Goal: Task Accomplishment & Management: Complete application form

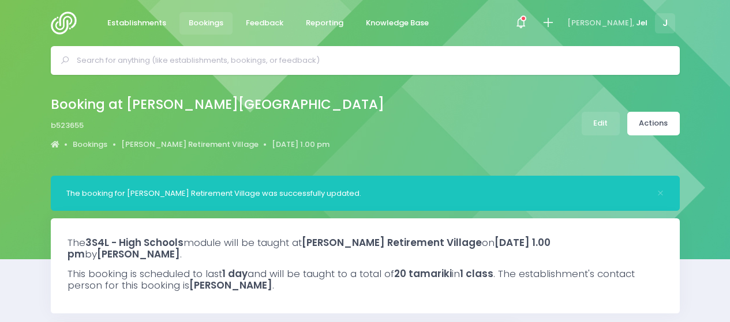
select select "5"
click at [554, 24] on icon at bounding box center [547, 22] width 13 height 13
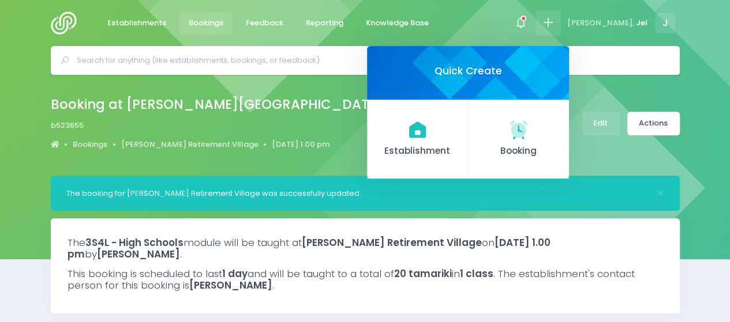
click at [375, 59] on input "text" at bounding box center [370, 60] width 587 height 17
click at [157, 54] on input "text" at bounding box center [370, 60] width 587 height 17
type input "u"
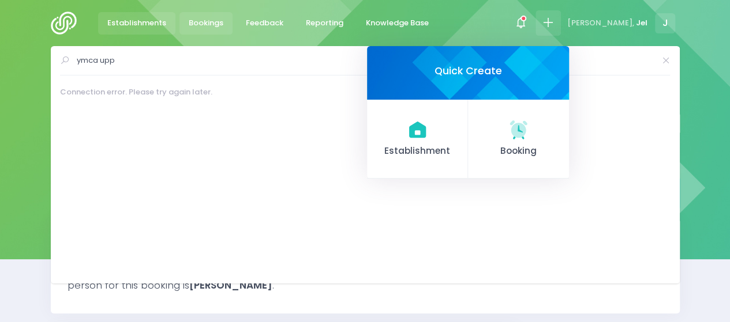
type input "ymca upp"
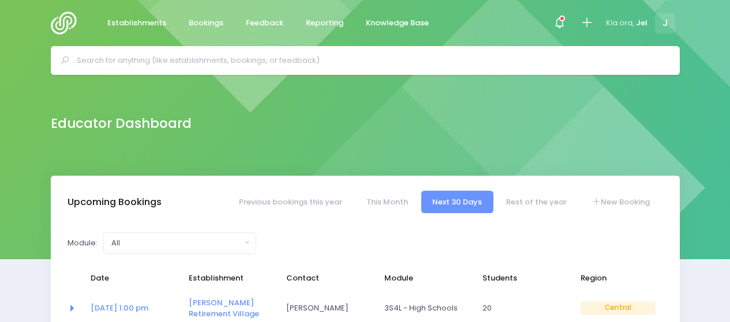
select select "5"
click at [248, 65] on input "text" at bounding box center [370, 60] width 587 height 17
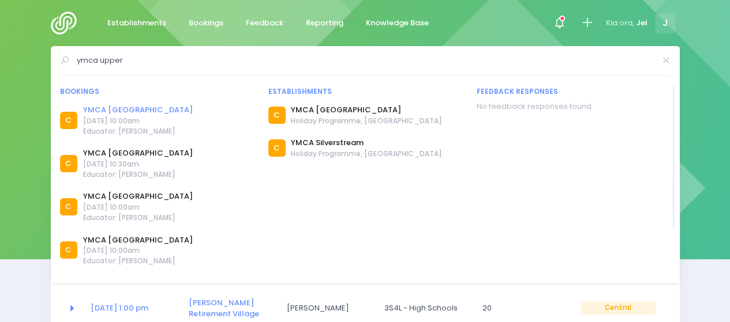
type input "ymca upper"
click at [130, 108] on link "YMCA Upper Hutt" at bounding box center [138, 110] width 110 height 12
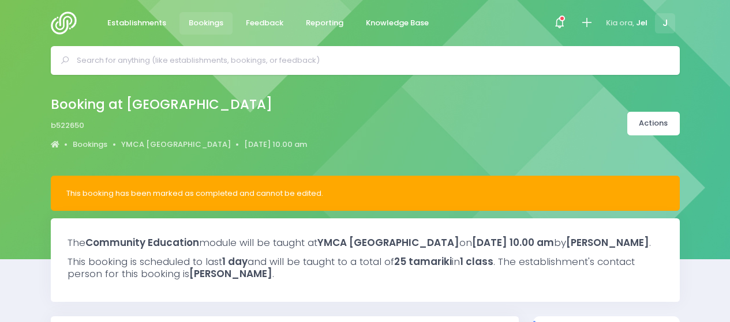
select select "5"
click at [589, 24] on icon at bounding box center [586, 22] width 13 height 13
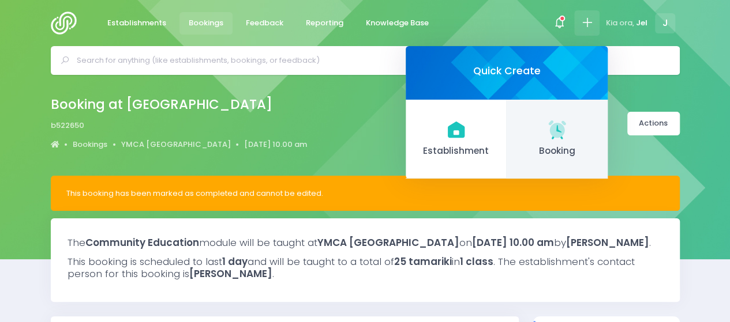
click at [569, 132] on link "Booking" at bounding box center [556, 140] width 101 height 80
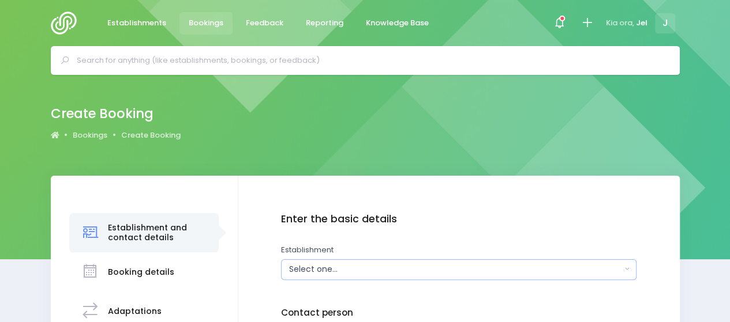
click at [400, 271] on div "Select one..." at bounding box center [455, 270] width 332 height 12
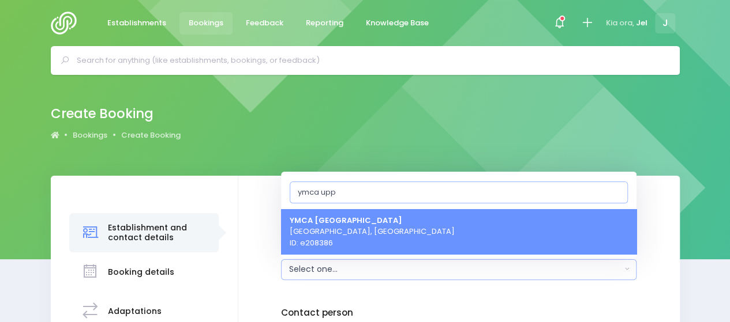
type input "ymca upp"
click at [390, 244] on link "YMCA [GEOGRAPHIC_DATA], [GEOGRAPHIC_DATA] ID: e208386" at bounding box center [458, 232] width 355 height 46
select select "208386"
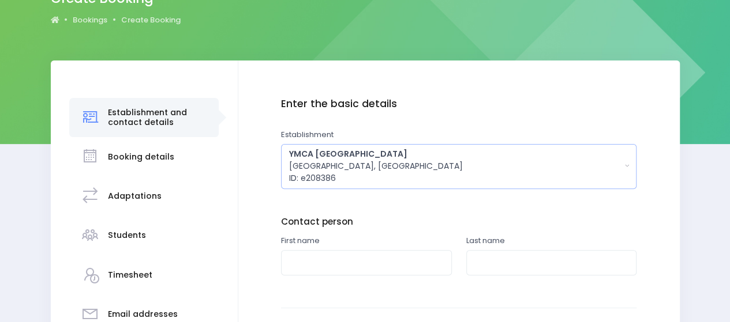
scroll to position [231, 0]
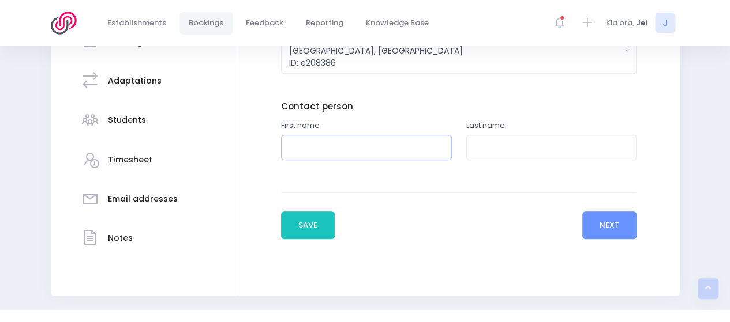
click at [362, 152] on input "text" at bounding box center [366, 148] width 171 height 26
click at [480, 149] on input "text" at bounding box center [551, 148] width 171 height 26
click at [320, 148] on input "Jenni" at bounding box center [366, 148] width 171 height 26
type input "Jenn"
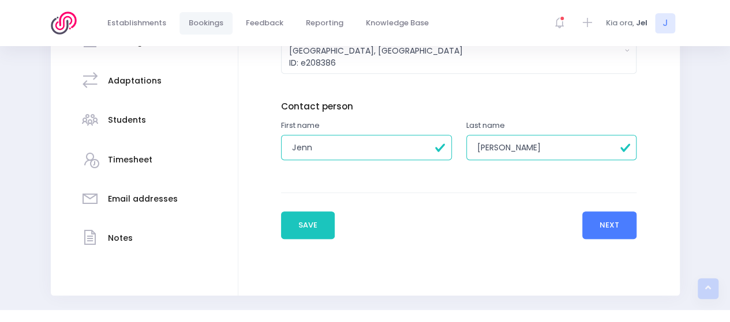
type input "[PERSON_NAME]"
click at [600, 230] on button "Next" at bounding box center [609, 226] width 55 height 28
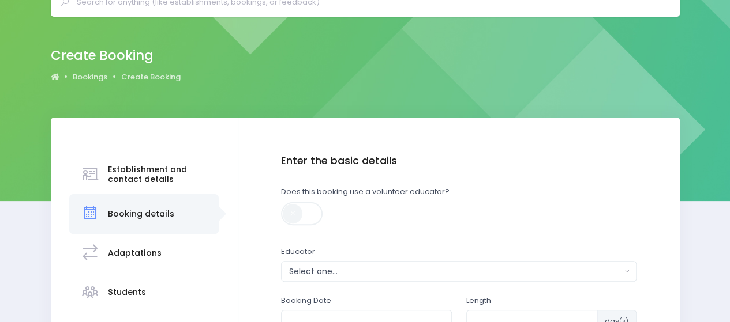
scroll to position [115, 0]
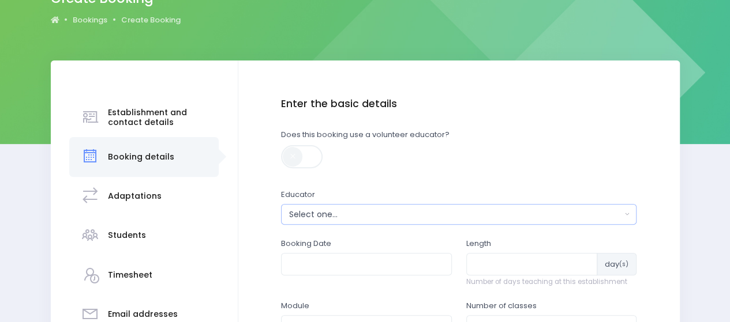
click at [330, 212] on div "Select one..." at bounding box center [455, 215] width 332 height 12
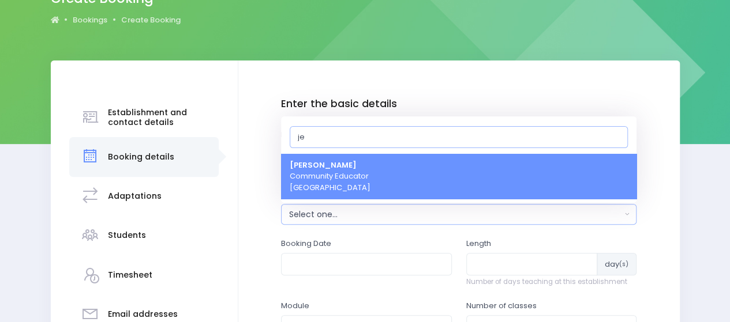
type input "je"
click at [326, 165] on strong "[PERSON_NAME]" at bounding box center [323, 165] width 67 height 11
select select "365055"
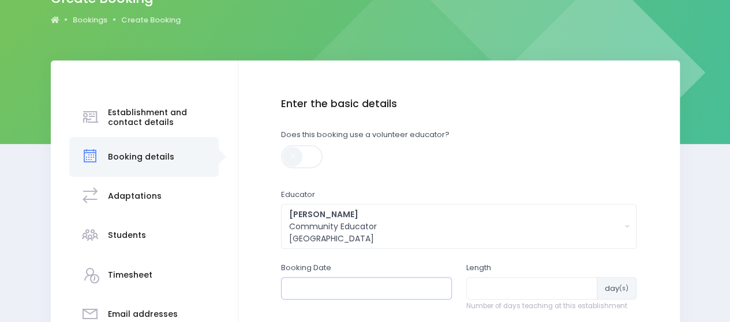
click at [311, 283] on input "text" at bounding box center [366, 288] width 171 height 22
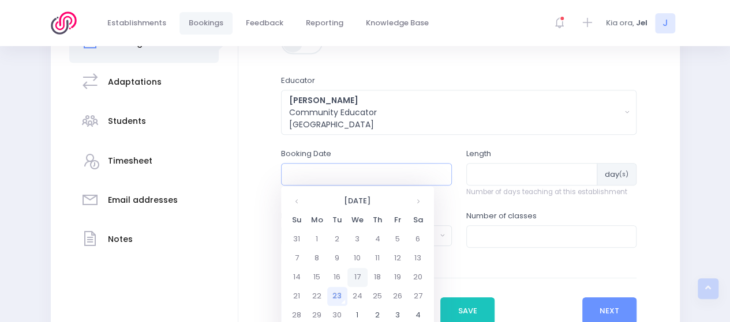
scroll to position [231, 0]
click at [413, 202] on th at bounding box center [418, 200] width 20 height 19
click at [414, 202] on th at bounding box center [418, 200] width 20 height 19
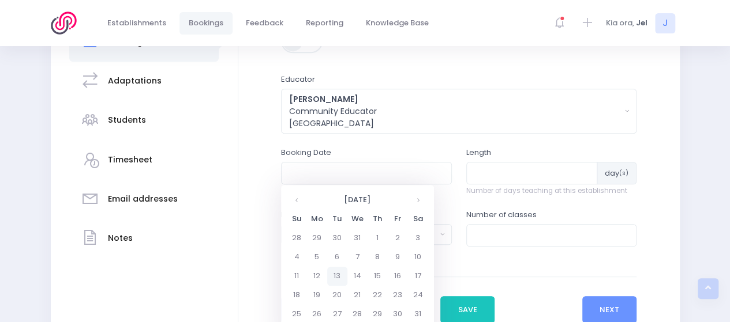
click at [330, 274] on td "13" at bounding box center [337, 276] width 20 height 19
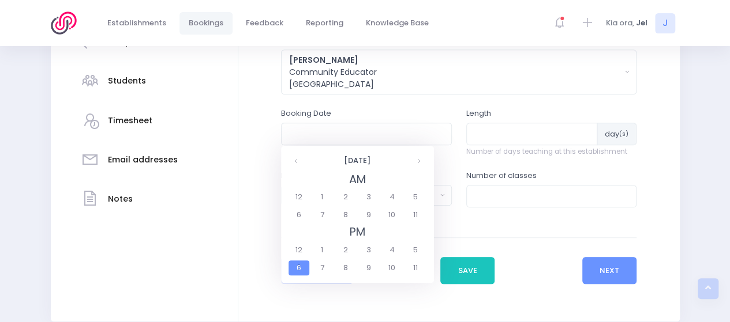
scroll to position [288, 0]
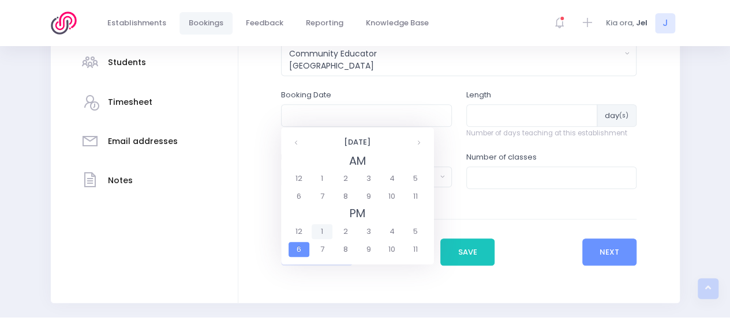
click at [328, 234] on span "1" at bounding box center [321, 231] width 20 height 15
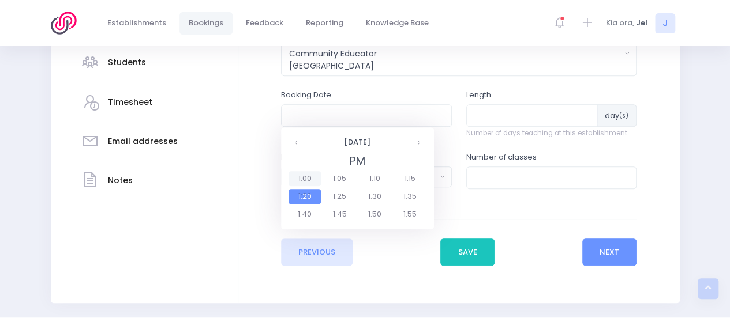
click at [315, 182] on span "1:00" at bounding box center [304, 178] width 32 height 15
type input "[DATE] 01:00 PM"
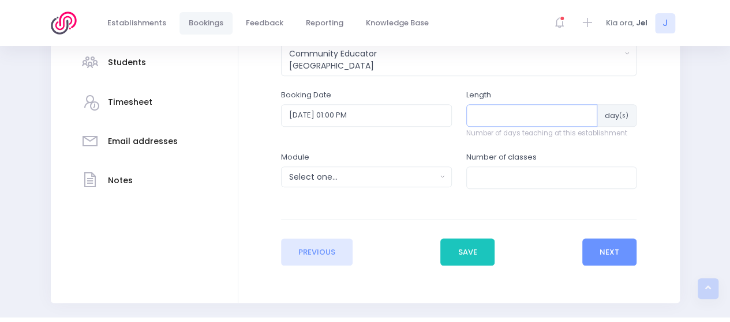
click at [529, 119] on input "number" at bounding box center [532, 115] width 132 height 22
type input "1"
click at [382, 178] on div "Select one..." at bounding box center [362, 177] width 147 height 12
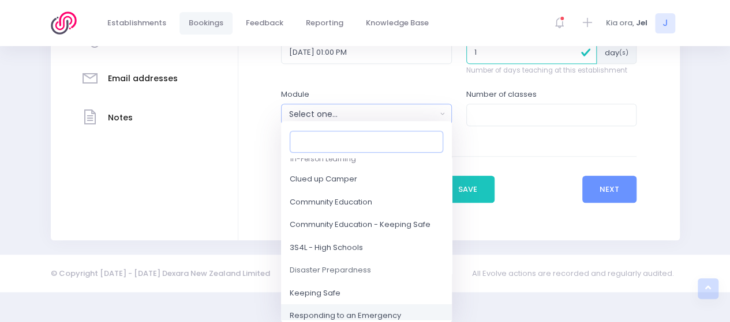
scroll to position [58, 0]
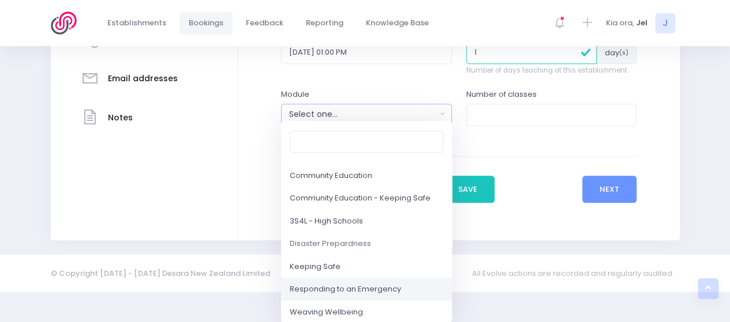
click at [331, 290] on span "Responding to an Emergency" at bounding box center [345, 290] width 111 height 12
select select "Responding to an Emergency"
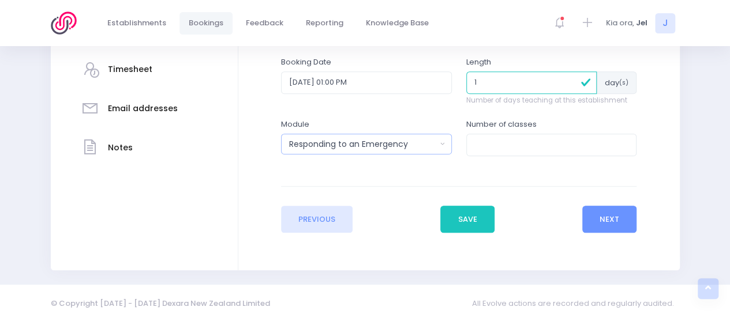
scroll to position [320, 0]
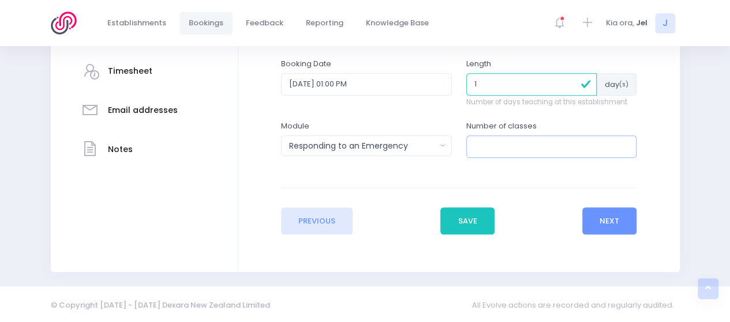
click at [502, 140] on input "number" at bounding box center [551, 147] width 171 height 22
type input "1"
click at [594, 216] on button "Next" at bounding box center [609, 222] width 55 height 28
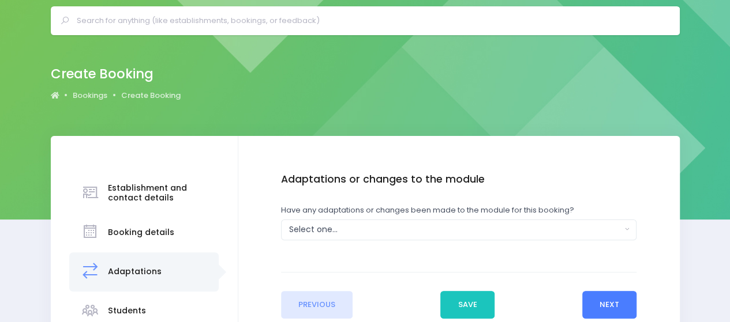
scroll to position [58, 0]
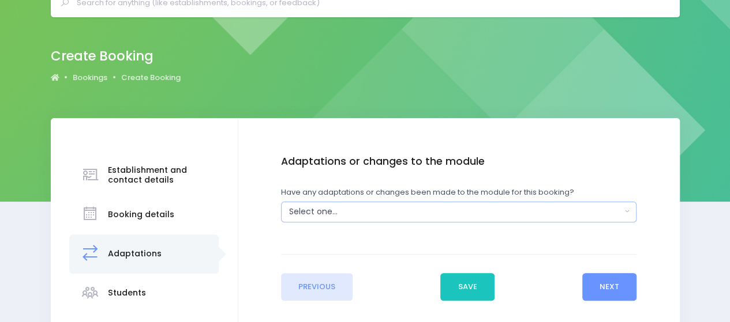
click at [354, 216] on div "Select one..." at bounding box center [455, 212] width 332 height 12
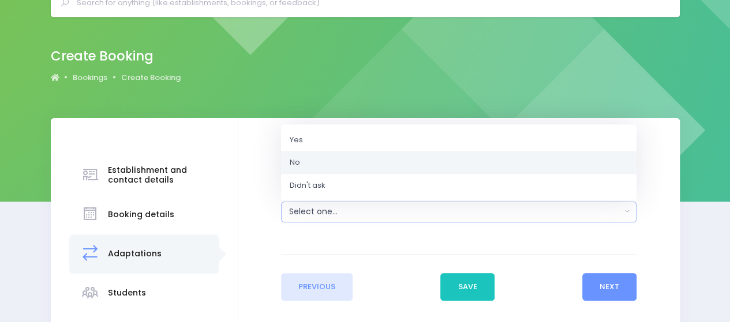
click at [322, 168] on link "No" at bounding box center [458, 162] width 355 height 23
select select "No"
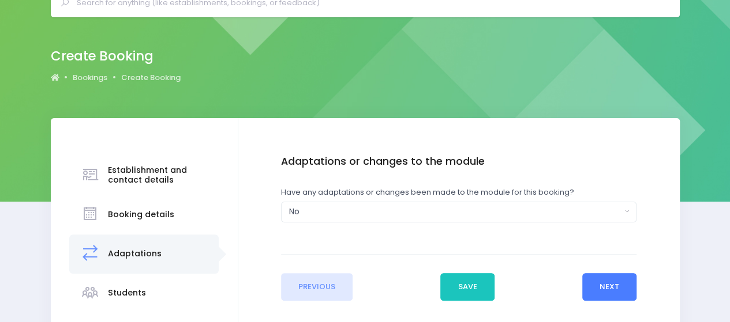
click at [594, 285] on button "Next" at bounding box center [609, 287] width 55 height 28
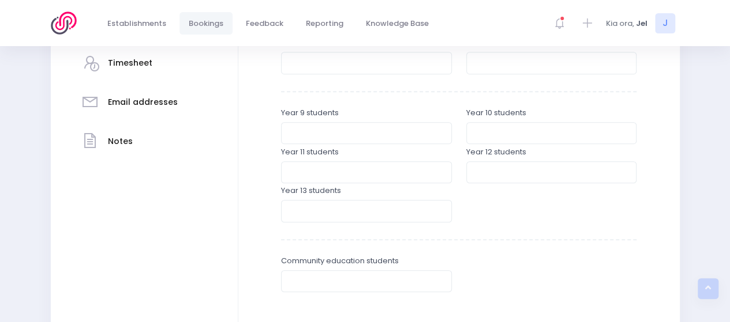
scroll to position [346, 0]
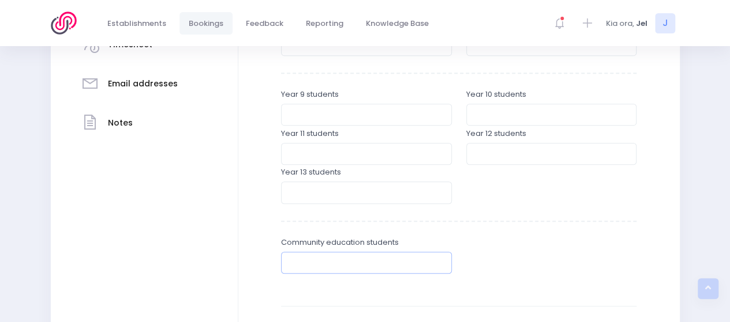
click at [341, 264] on input "number" at bounding box center [366, 263] width 171 height 22
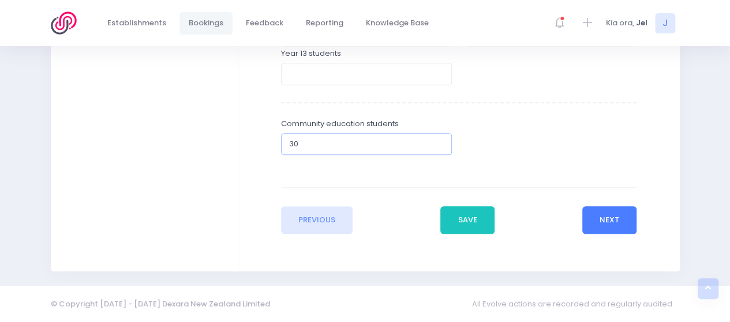
type input "30"
click at [606, 221] on button "Next" at bounding box center [609, 220] width 55 height 28
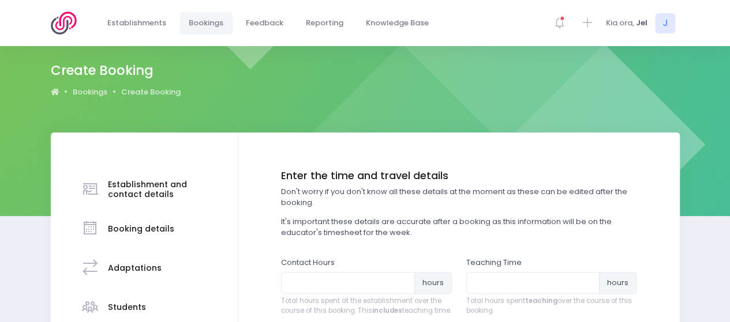
scroll to position [231, 0]
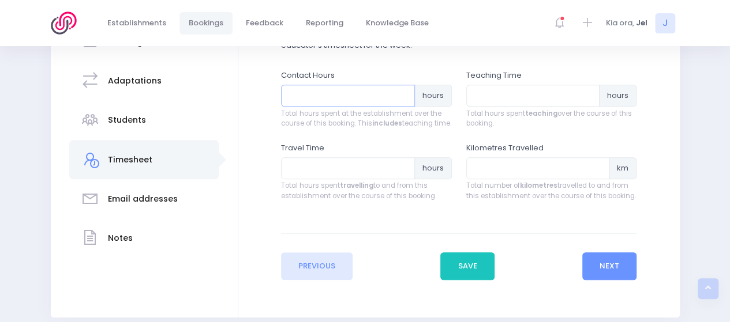
click at [362, 102] on input "number" at bounding box center [348, 96] width 134 height 22
type input "1.5"
click at [523, 97] on input "number" at bounding box center [533, 96] width 134 height 22
type input "1"
click at [384, 175] on input "number" at bounding box center [348, 168] width 134 height 22
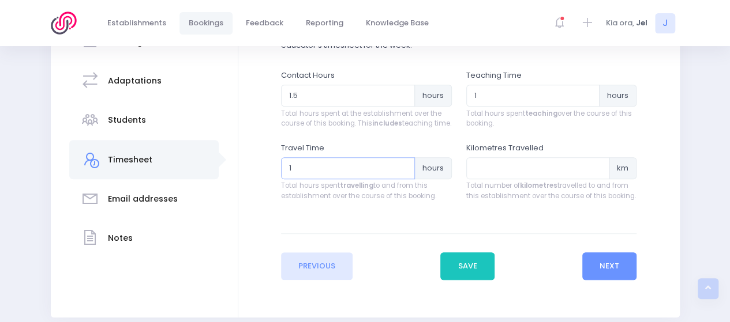
type input "1"
click at [508, 175] on input "number" at bounding box center [538, 168] width 144 height 22
type input "50"
click at [587, 269] on button "Next" at bounding box center [609, 267] width 55 height 28
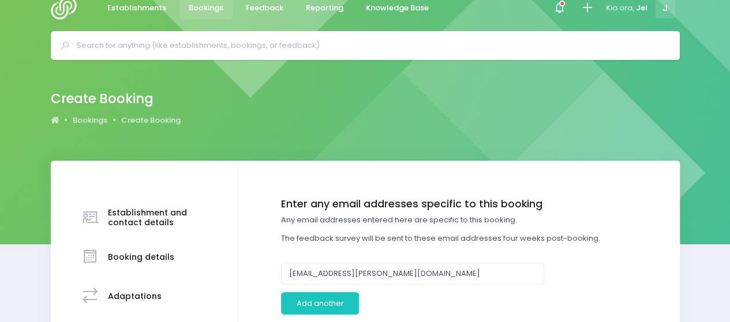
scroll to position [115, 0]
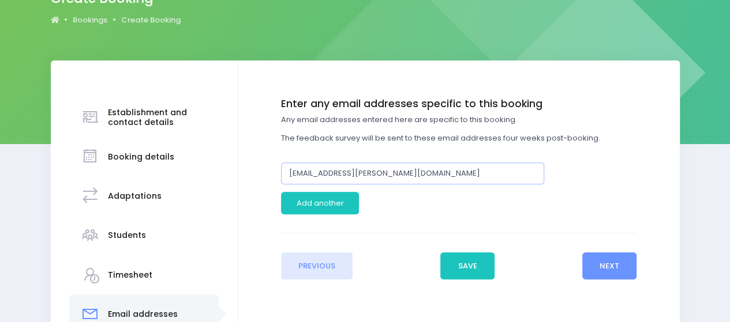
drag, startPoint x: 378, startPoint y: 174, endPoint x: 227, endPoint y: 174, distance: 150.5
click at [228, 174] on div "Establishment and contact details Booking details Adaptations" at bounding box center [365, 236] width 629 height 351
paste input "YMCA [GEOGRAPHIC_DATA] <[EMAIL_ADDRESS][DOMAIN_NAME]>"
drag, startPoint x: 374, startPoint y: 175, endPoint x: 237, endPoint y: 175, distance: 136.7
click at [237, 175] on div "Establishment and contact details Booking details Adaptations" at bounding box center [365, 236] width 629 height 351
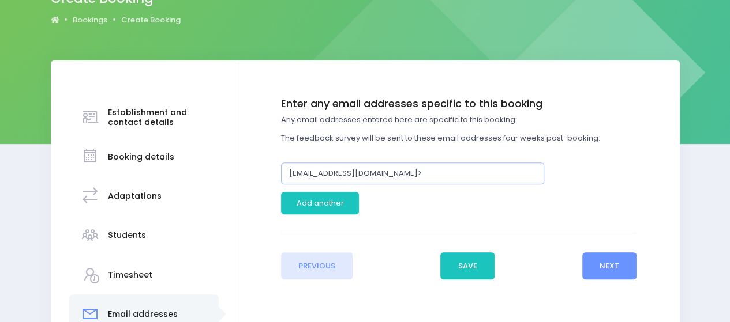
click at [416, 179] on input "[EMAIL_ADDRESS][DOMAIN_NAME]>" at bounding box center [412, 174] width 263 height 22
type input "[EMAIL_ADDRESS][DOMAIN_NAME]"
click at [617, 264] on button "Next" at bounding box center [609, 267] width 55 height 28
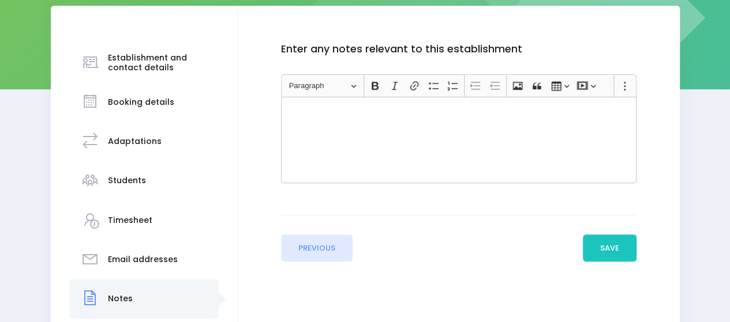
scroll to position [231, 0]
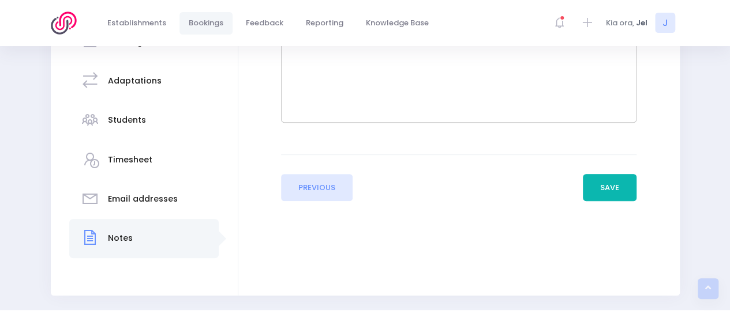
click at [596, 189] on button "Save" at bounding box center [610, 188] width 54 height 28
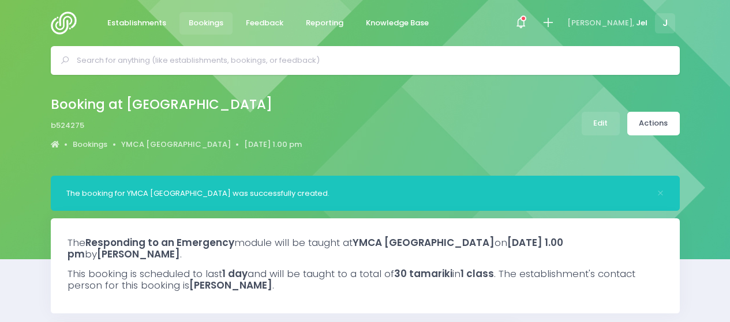
select select "5"
